Goal: Check status: Check status

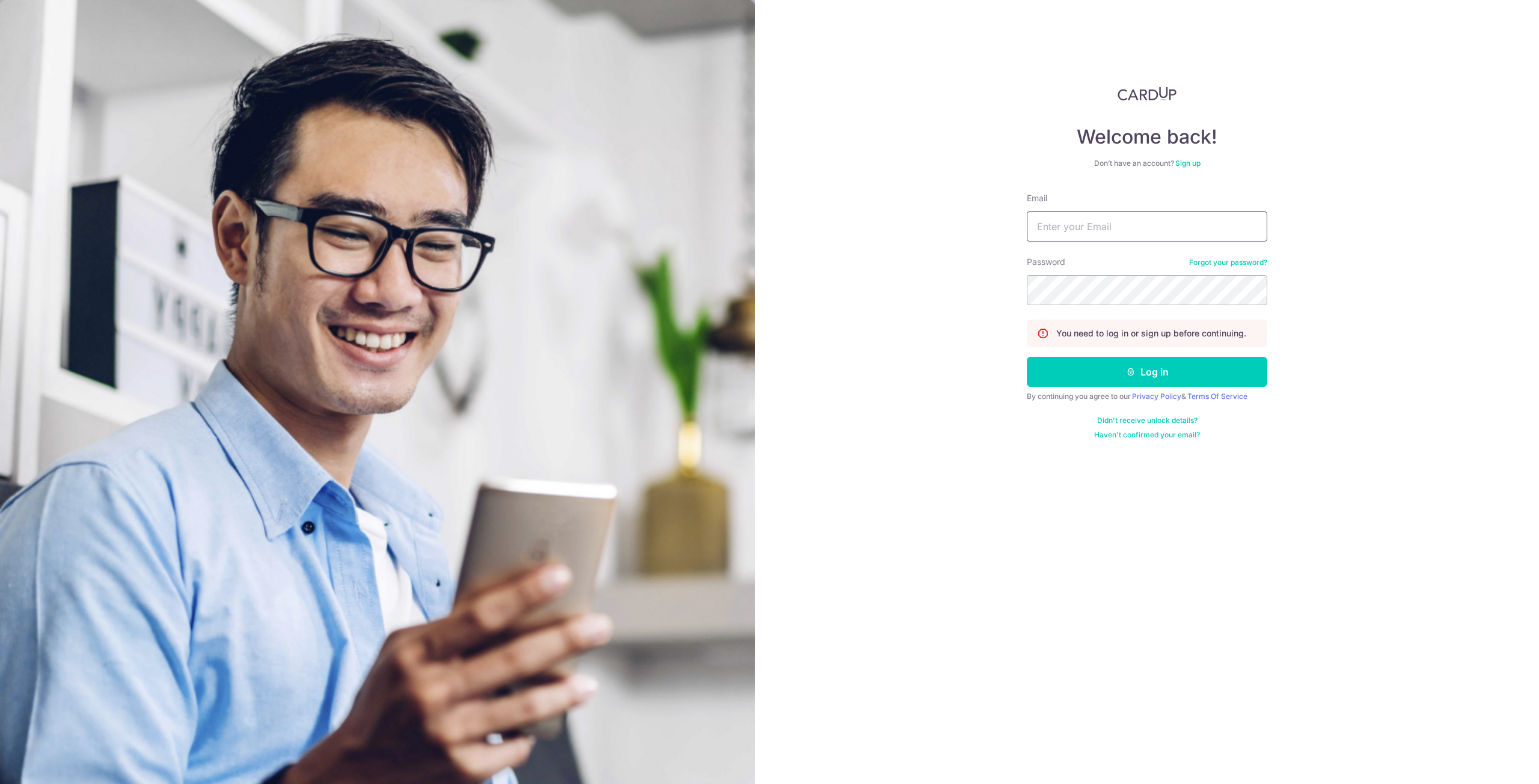
click at [1073, 216] on input "Email" at bounding box center [1147, 226] width 240 height 30
type input "[EMAIL_ADDRESS][DOMAIN_NAME]"
click at [1179, 366] on button "Log in" at bounding box center [1147, 372] width 240 height 30
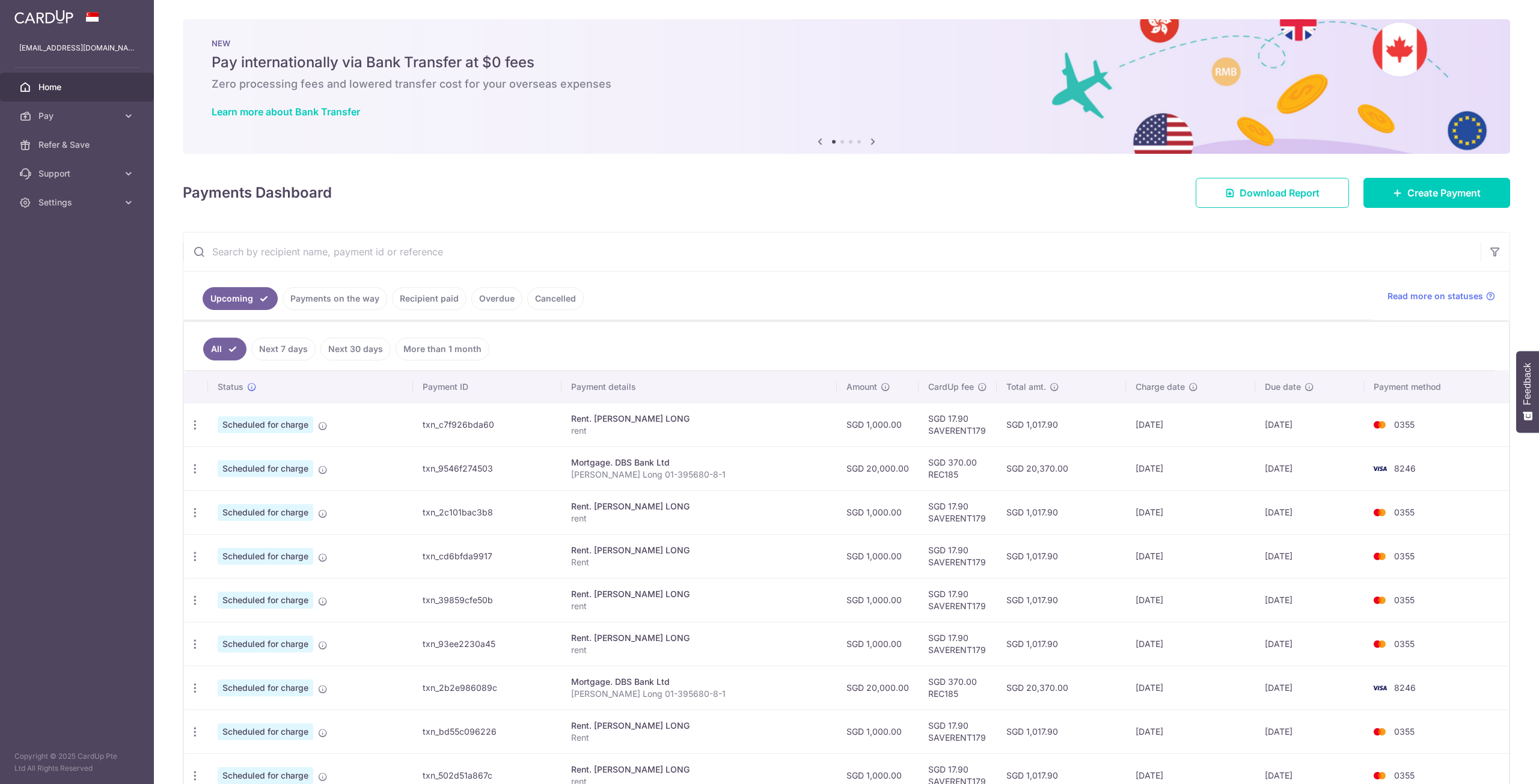
click at [368, 298] on link "Payments on the way" at bounding box center [335, 298] width 105 height 23
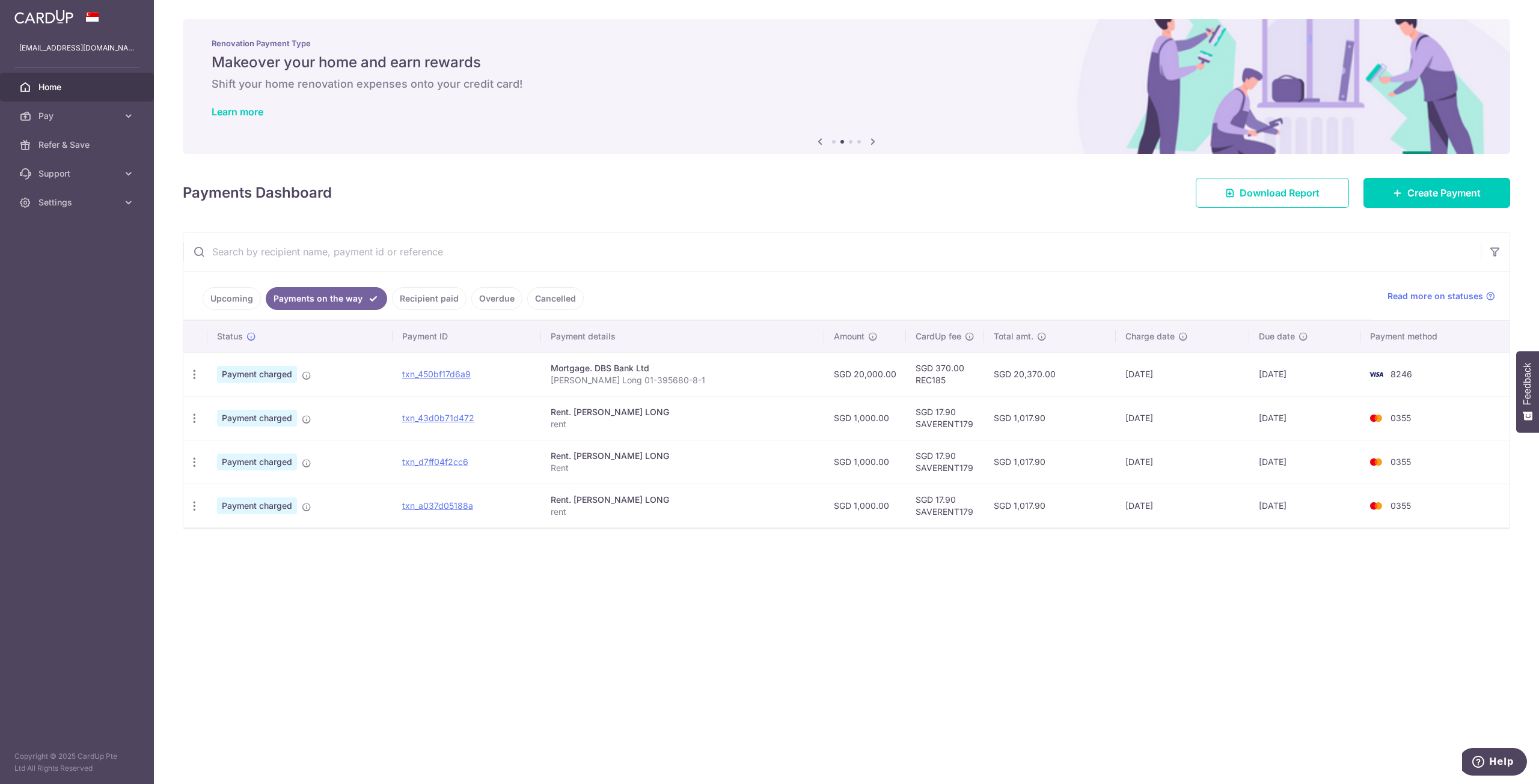
click at [238, 298] on link "Upcoming" at bounding box center [232, 298] width 58 height 23
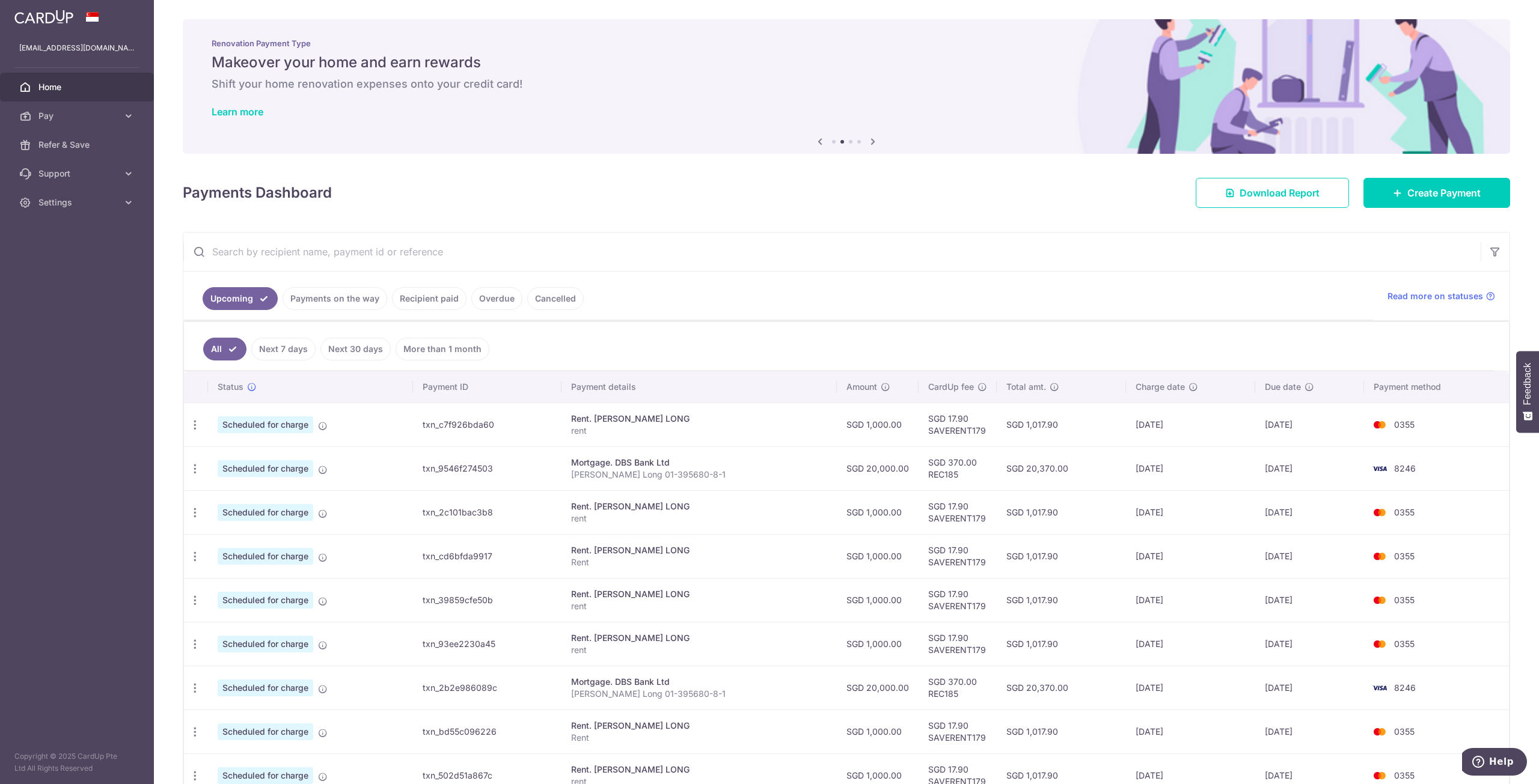
scroll to position [139, 0]
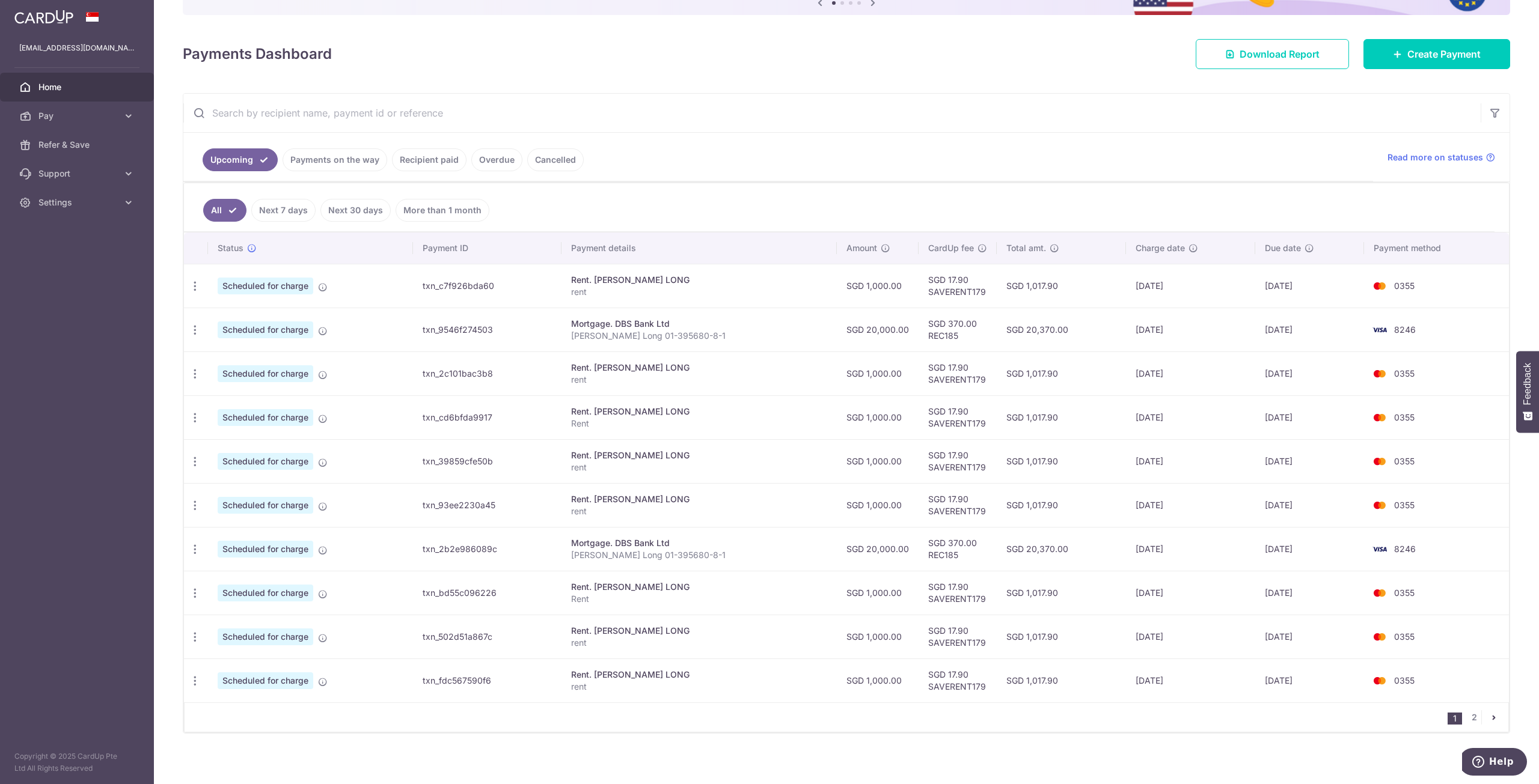
click at [421, 165] on link "Recipient paid" at bounding box center [429, 159] width 75 height 23
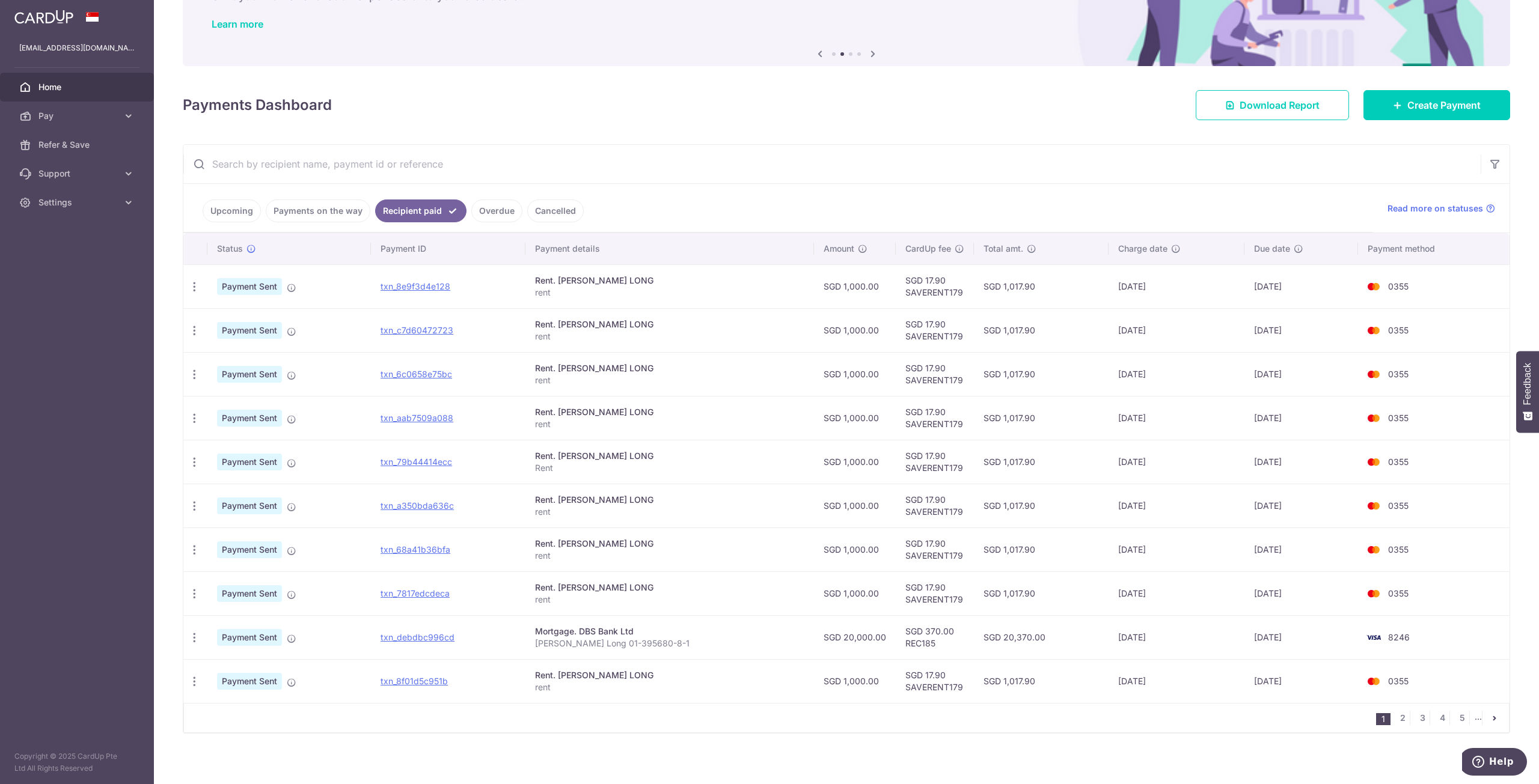
scroll to position [89, 0]
click at [233, 213] on link "Upcoming" at bounding box center [232, 209] width 58 height 23
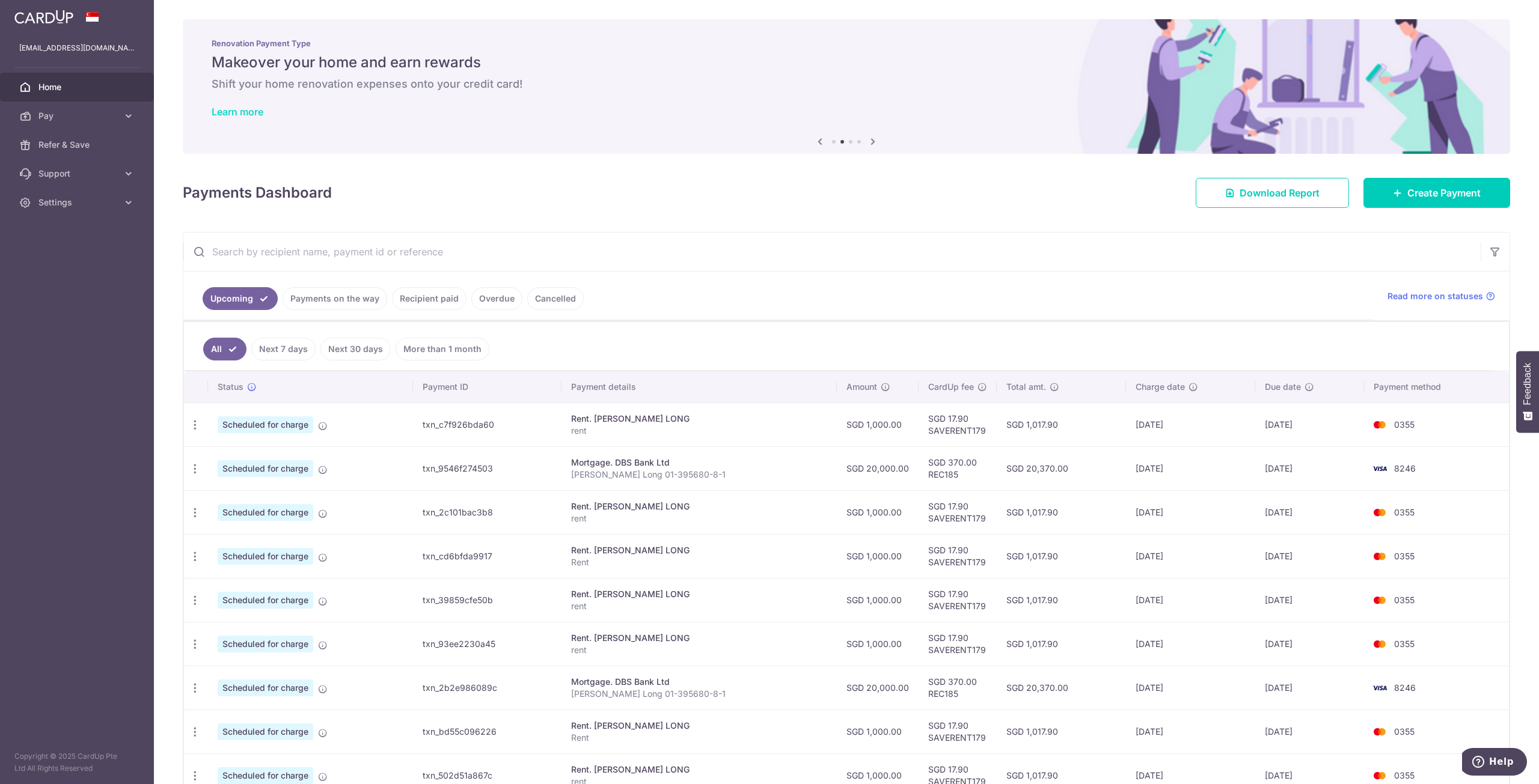
click at [256, 107] on link "Learn more" at bounding box center [237, 112] width 52 height 12
